Goal: Task Accomplishment & Management: Use online tool/utility

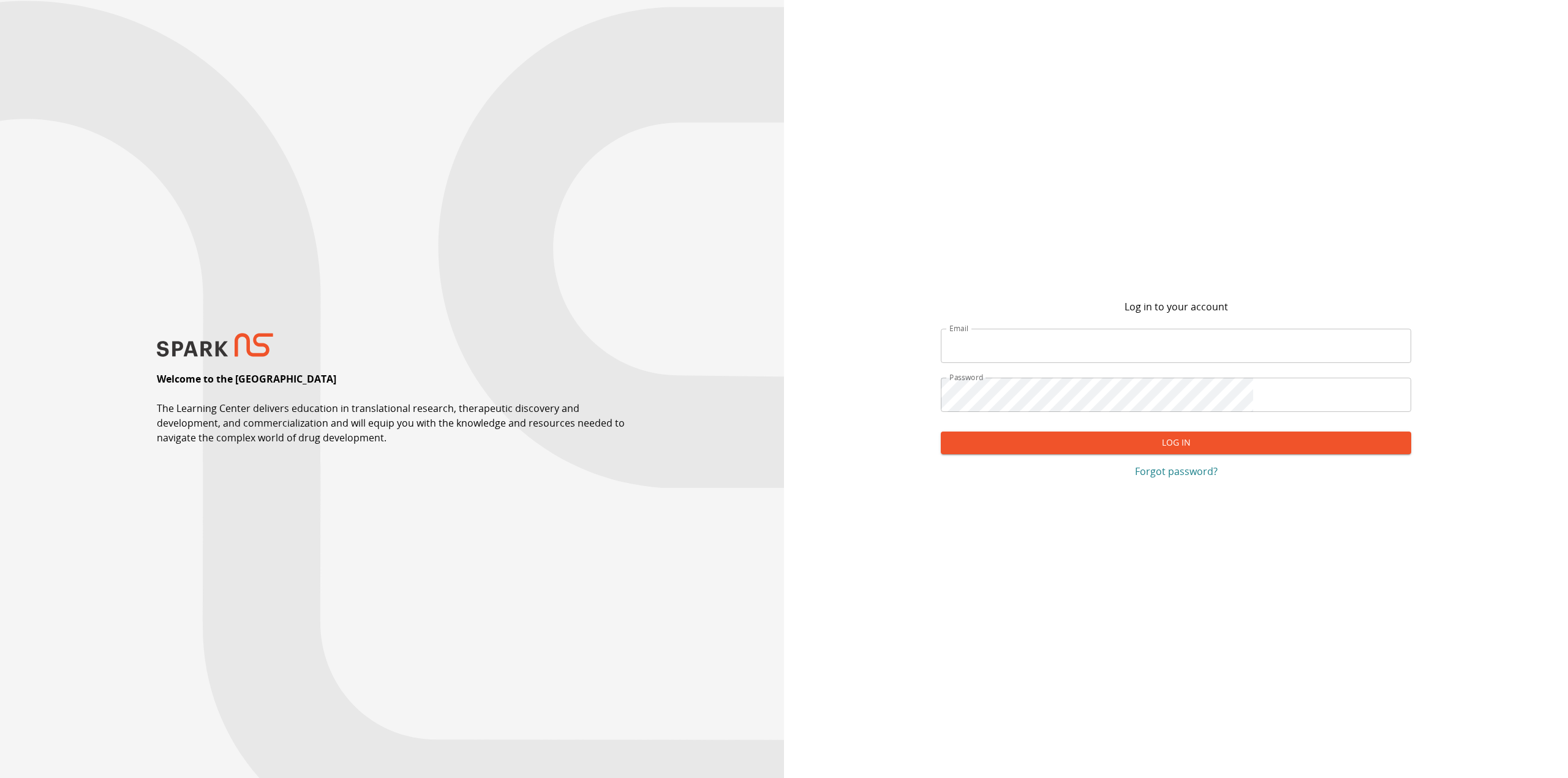
type input "**********"
click at [1128, 449] on button "Log In" at bounding box center [1176, 443] width 471 height 22
